Goal: Answer question/provide support

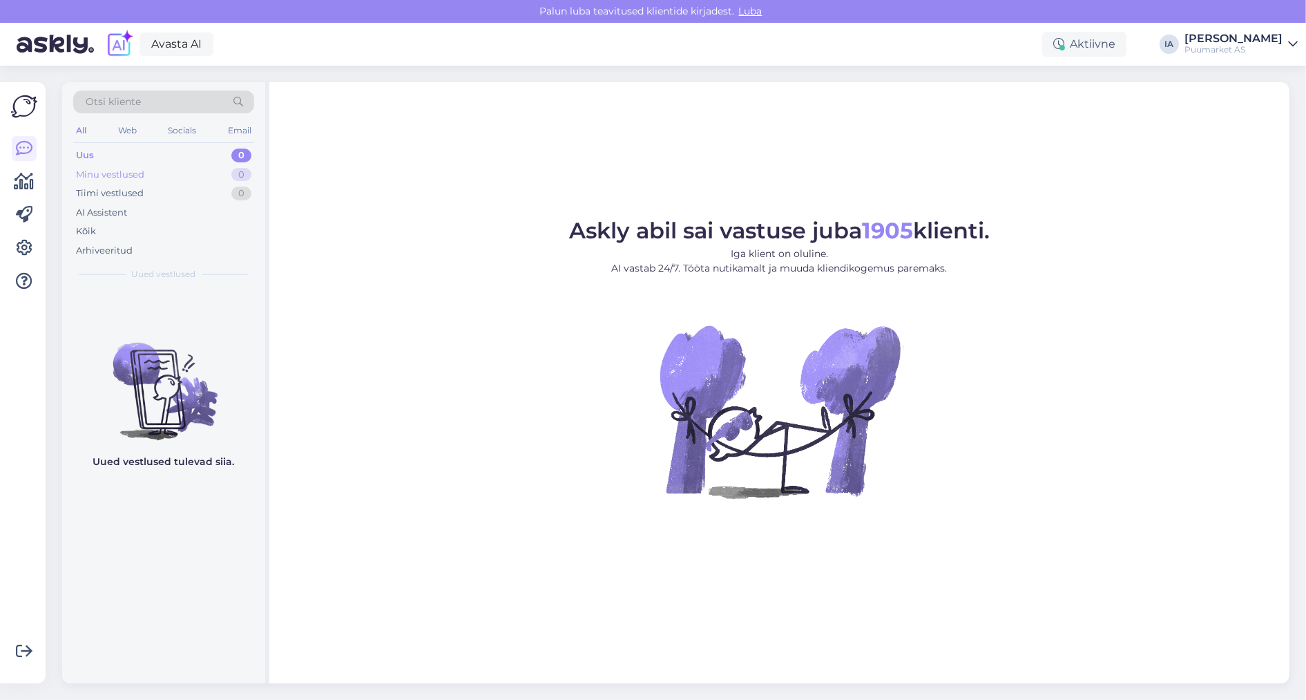
click at [112, 179] on div "Minu vestlused" at bounding box center [110, 175] width 68 height 14
click at [104, 160] on div "Uus 1" at bounding box center [163, 155] width 181 height 19
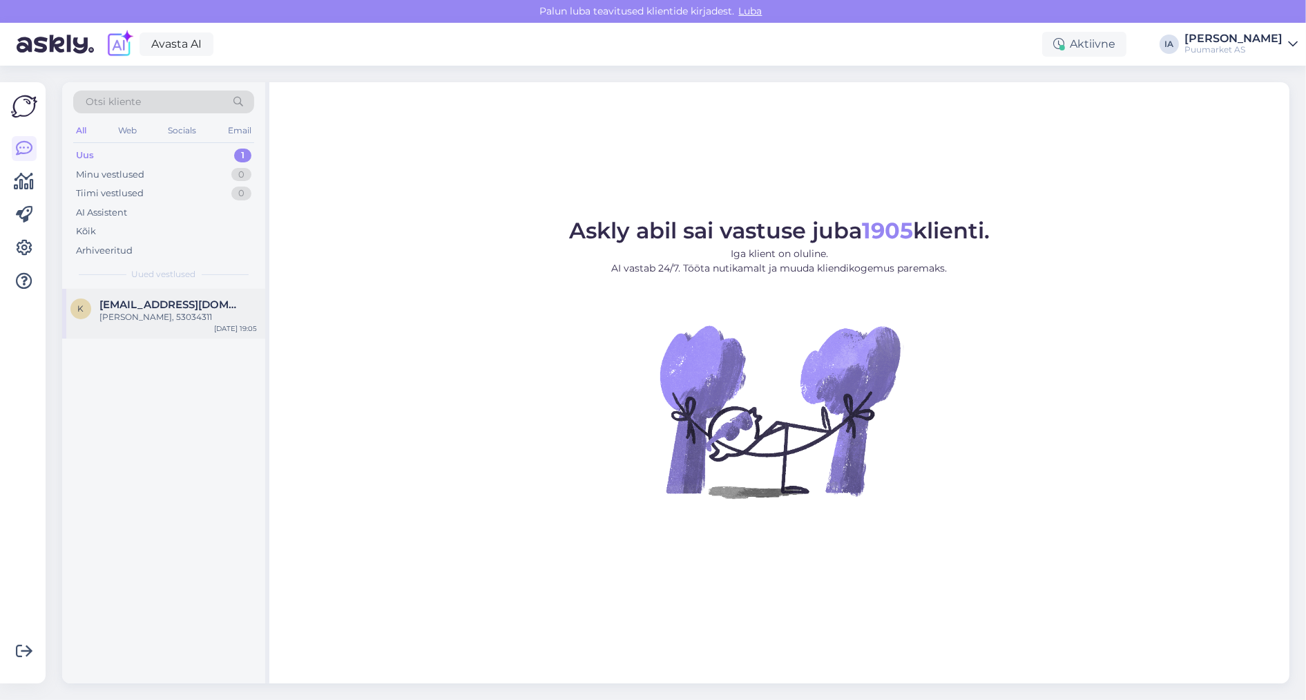
click at [124, 323] on div "[PERSON_NAME], 53034311" at bounding box center [177, 317] width 157 height 12
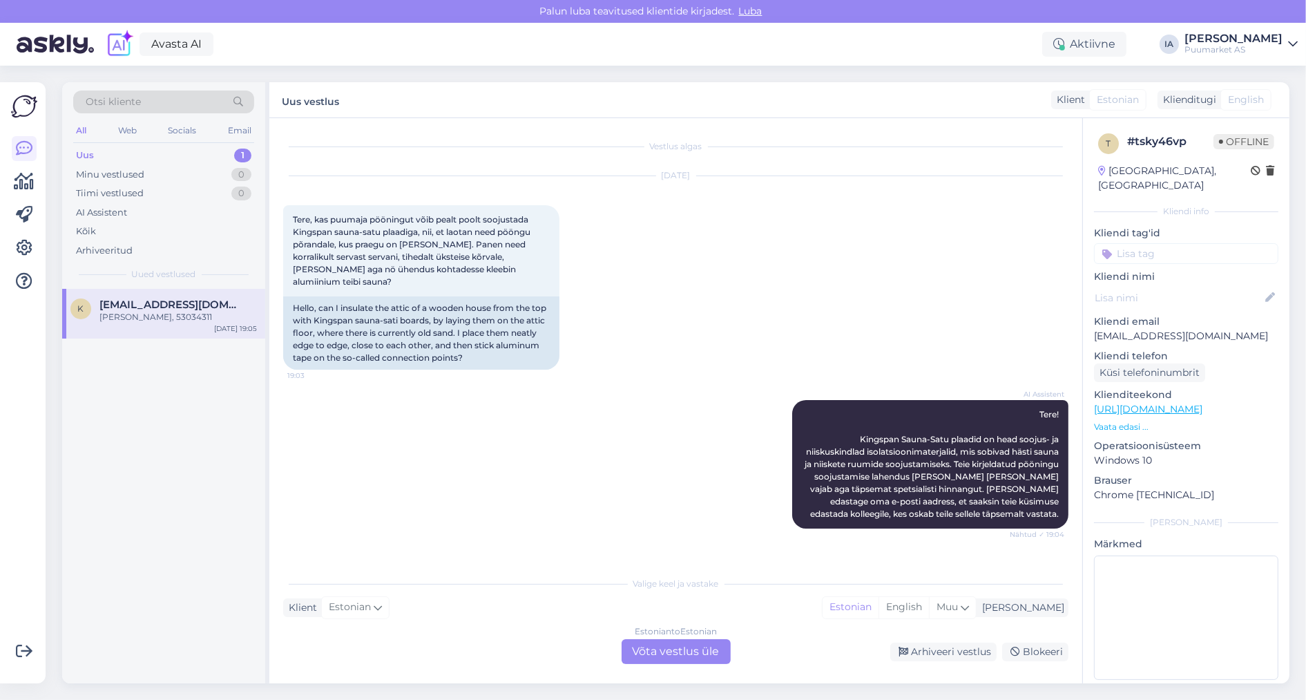
scroll to position [465, 0]
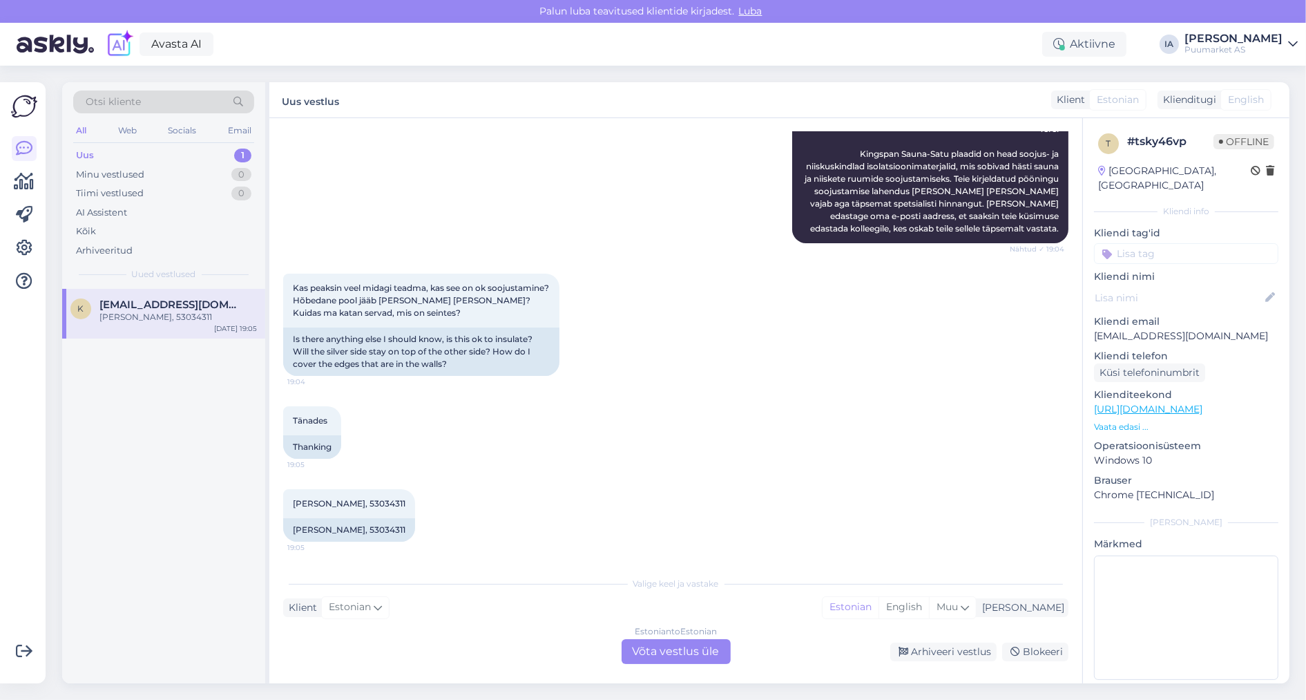
drag, startPoint x: 486, startPoint y: 364, endPoint x: 417, endPoint y: 408, distance: 82.0
click at [417, 408] on div "Tänades 19:05 Thanking" at bounding box center [675, 432] width 785 height 83
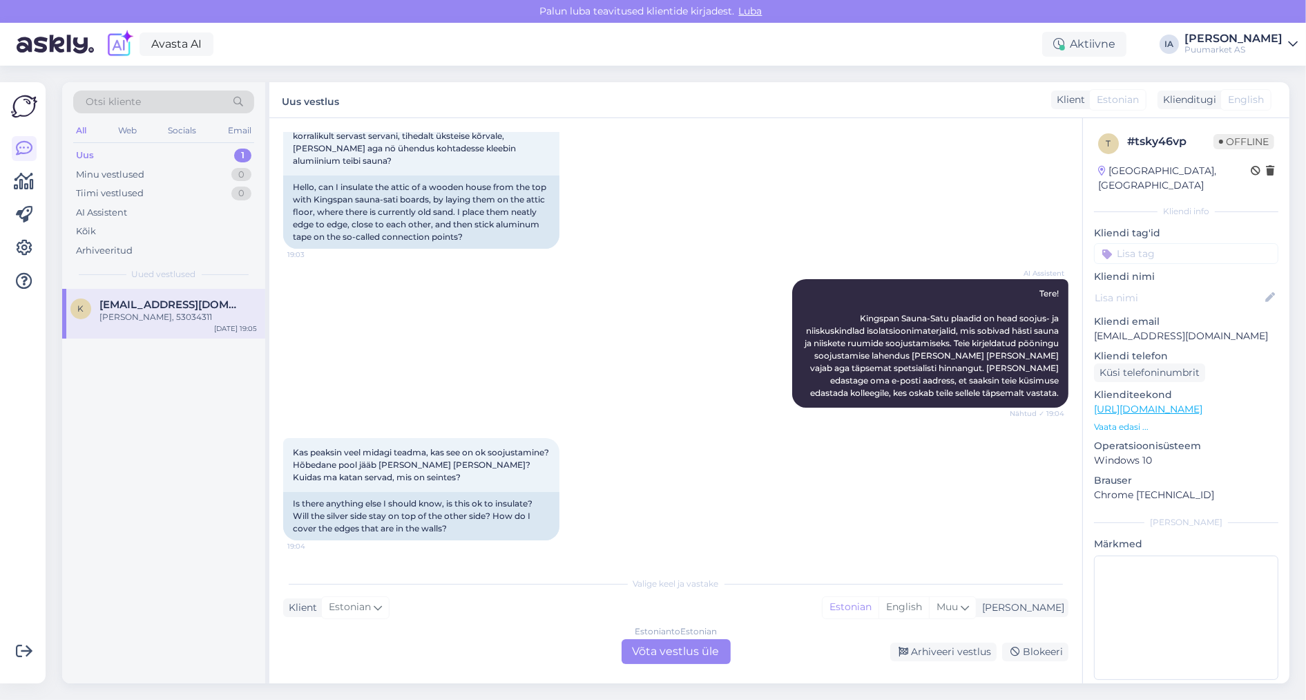
scroll to position [0, 0]
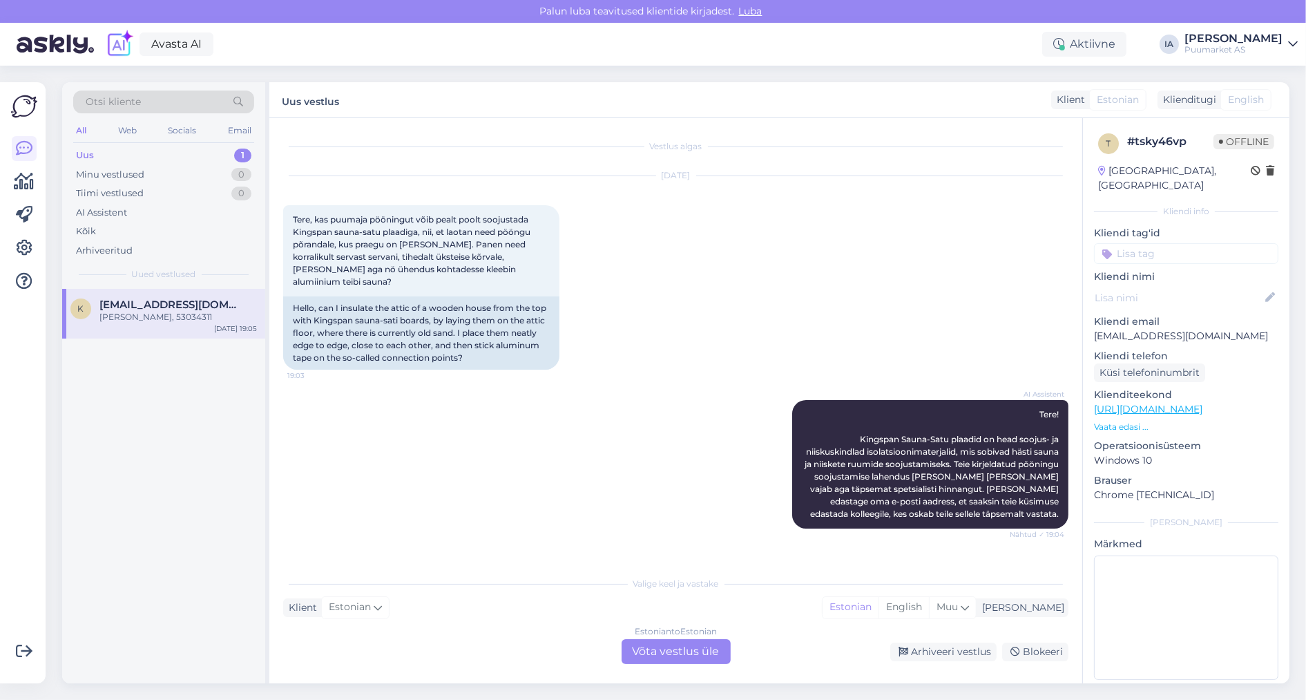
click at [684, 651] on div "Estonian to Estonian Võta vestlus üle" at bounding box center [676, 651] width 109 height 25
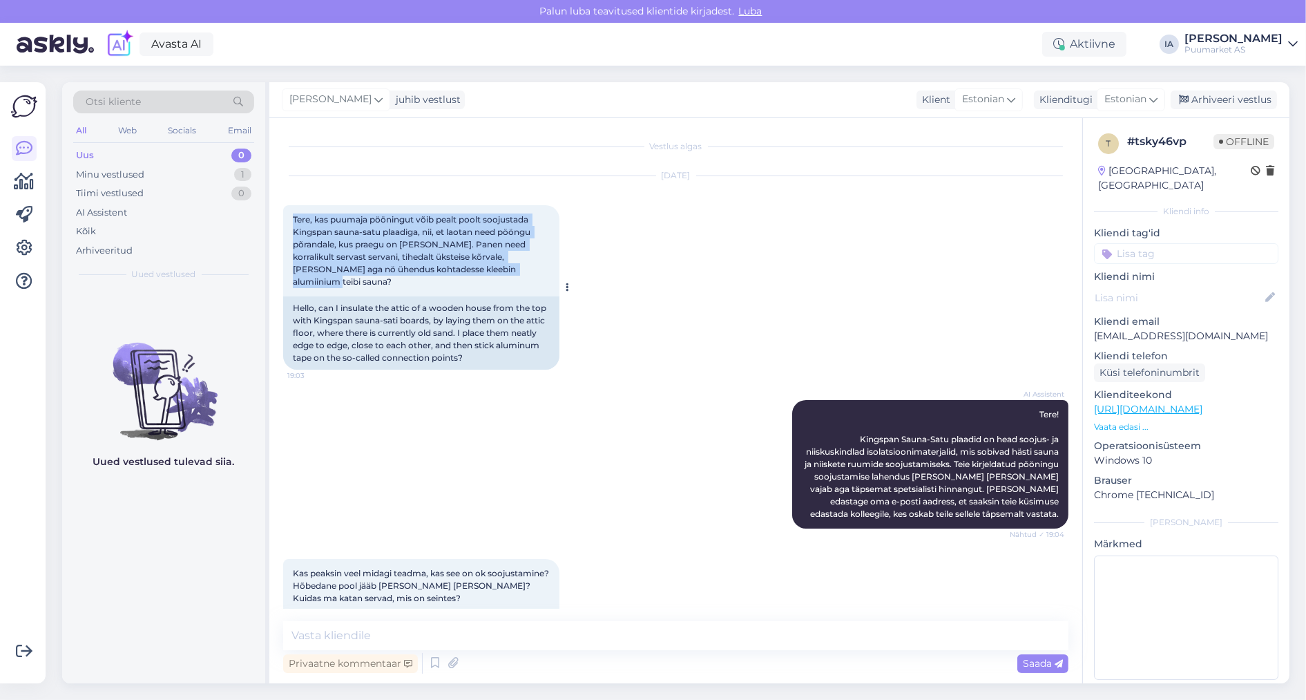
drag, startPoint x: 292, startPoint y: 224, endPoint x: 534, endPoint y: 306, distance: 255.3
click at [534, 296] on div "Tere, kas puumaja pööningut võib pealt poolt soojustada Kingspan sauna-satu pla…" at bounding box center [421, 250] width 276 height 91
copy span "Tere, kas puumaja pööningut võib pealt poolt soojustada Kingspan sauna-satu pla…"
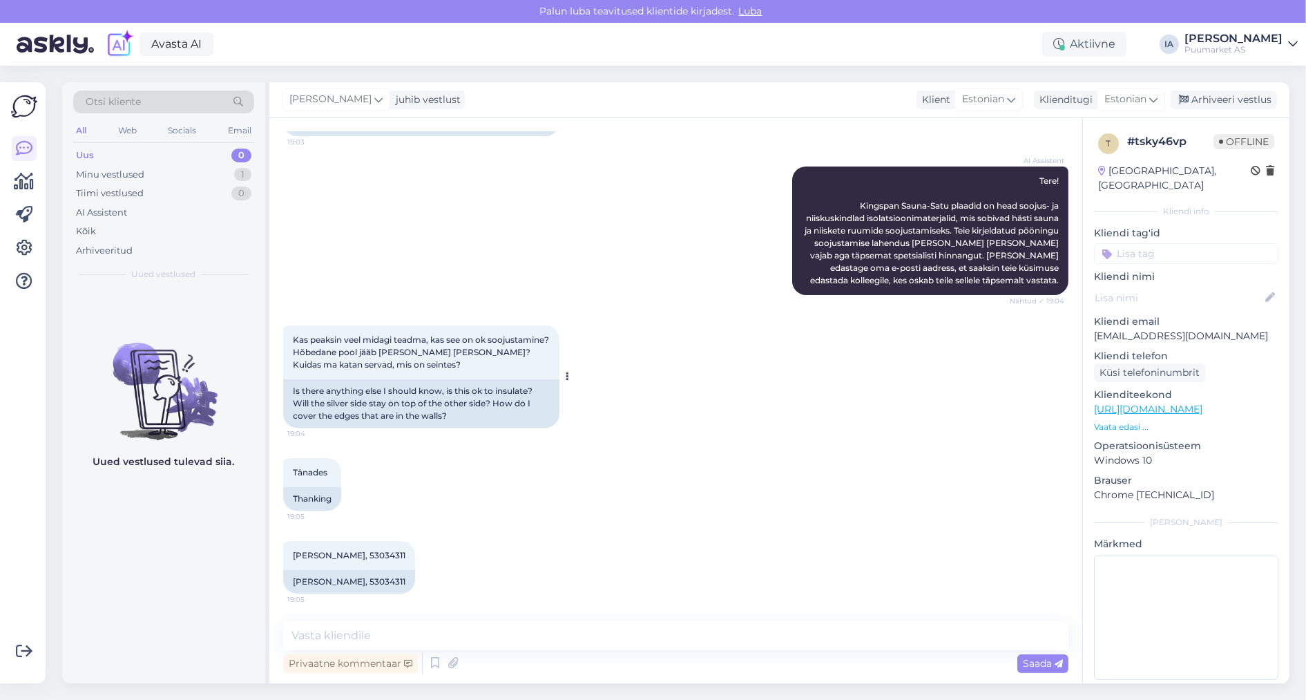
scroll to position [411, 0]
drag, startPoint x: 294, startPoint y: 292, endPoint x: 532, endPoint y: 327, distance: 241.4
click at [532, 327] on div "Kas peaksin veel midagi teadma, kas see on ok soojustamine? Hõbedane pool jääb …" at bounding box center [421, 352] width 276 height 54
copy span "Kas peaksin veel midagi teadma, kas see on ok soojustamine? Hõbedane pool jääb …"
drag, startPoint x: 295, startPoint y: 548, endPoint x: 425, endPoint y: 529, distance: 131.9
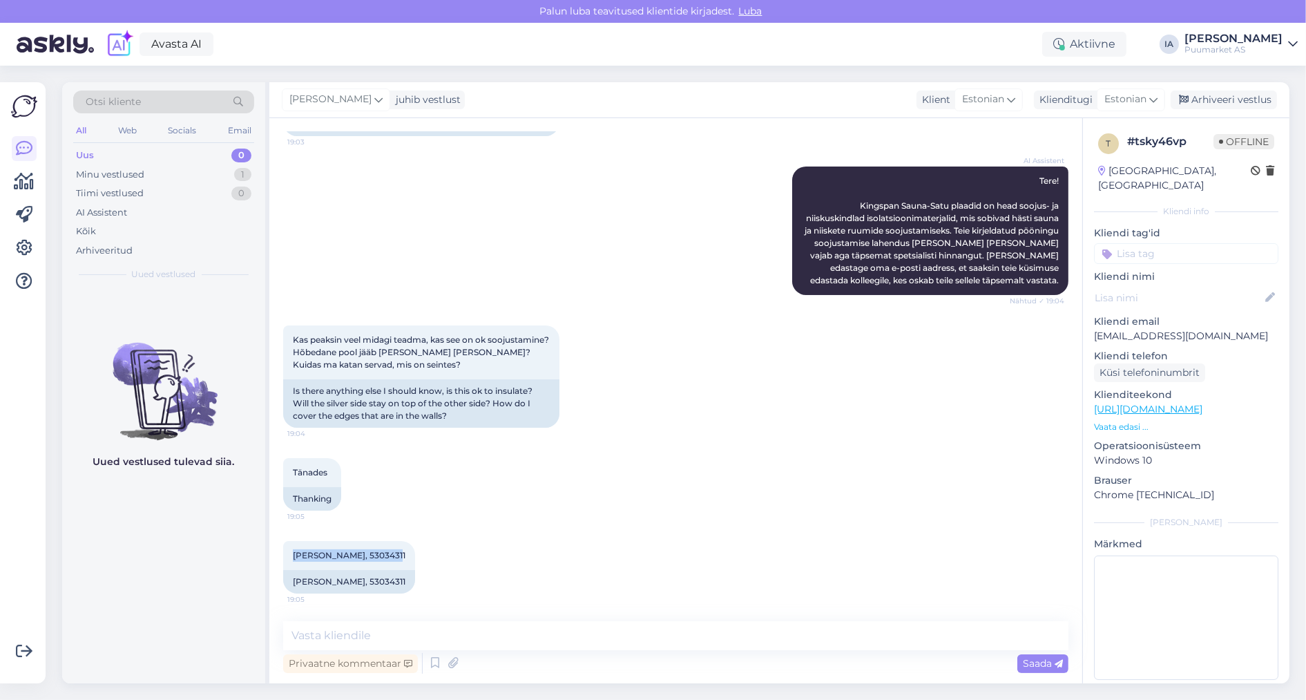
click at [425, 529] on div "[PERSON_NAME], 53034311 19:05 Kaja Vaarend, 53034311" at bounding box center [675, 567] width 785 height 83
copy span "[PERSON_NAME], 53034311"
drag, startPoint x: 1094, startPoint y: 332, endPoint x: 1222, endPoint y: 336, distance: 127.9
click at [1222, 336] on p "[EMAIL_ADDRESS][DOMAIN_NAME]" at bounding box center [1186, 336] width 184 height 15
copy p "[EMAIL_ADDRESS][DOMAIN_NAME]"
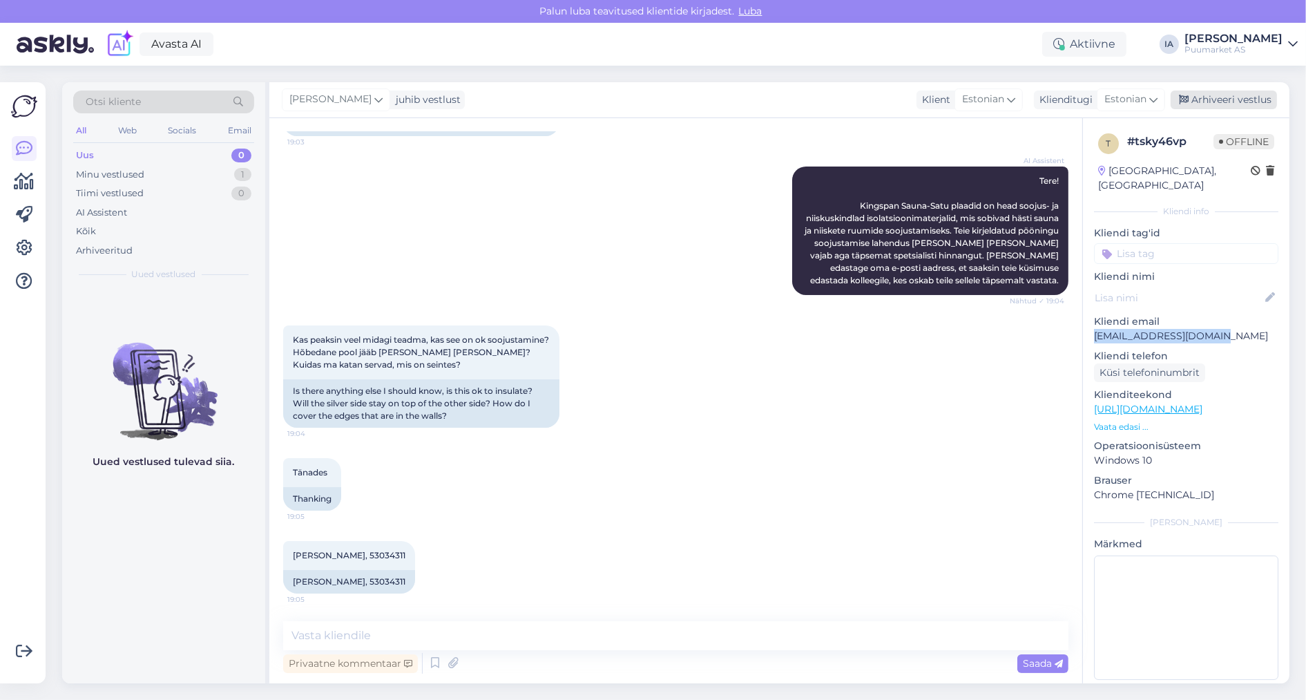
click at [1227, 104] on div "Arhiveeri vestlus" at bounding box center [1224, 99] width 106 height 19
